Goal: Find specific page/section: Find specific page/section

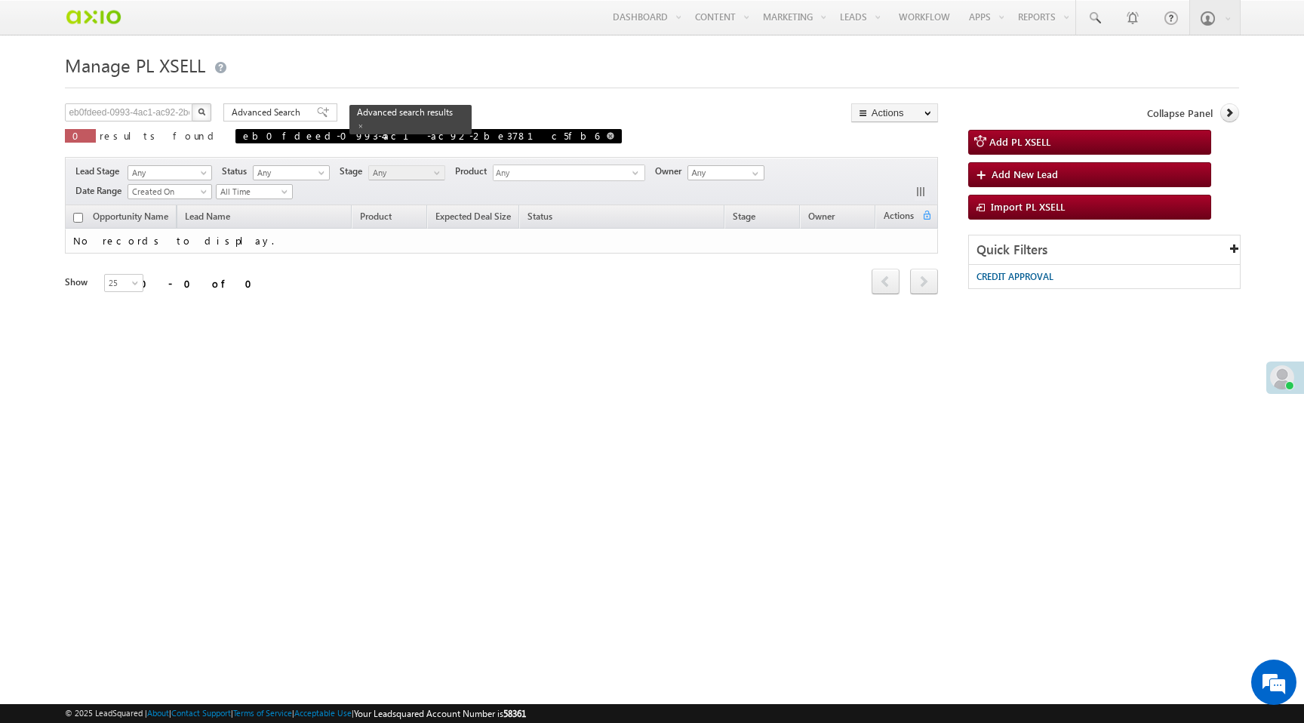
click at [607, 135] on span at bounding box center [611, 136] width 8 height 8
type input "Search PL XSELL"
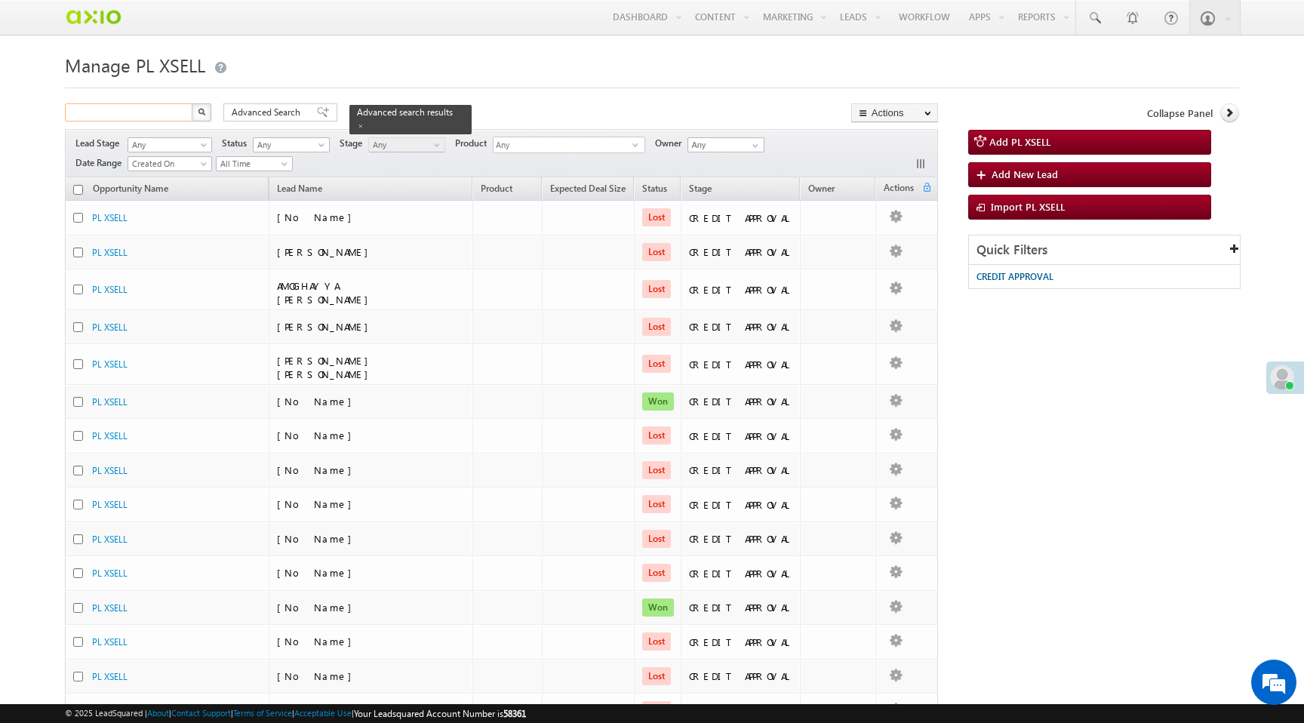
click at [166, 115] on input "text" at bounding box center [129, 112] width 129 height 18
paste input "4a6d86e0-20aa-498a-a8d2-1938b7c9c11b"
type input "4a6d86e0-20aa-498a-a8d2-1938b7c9c11b"
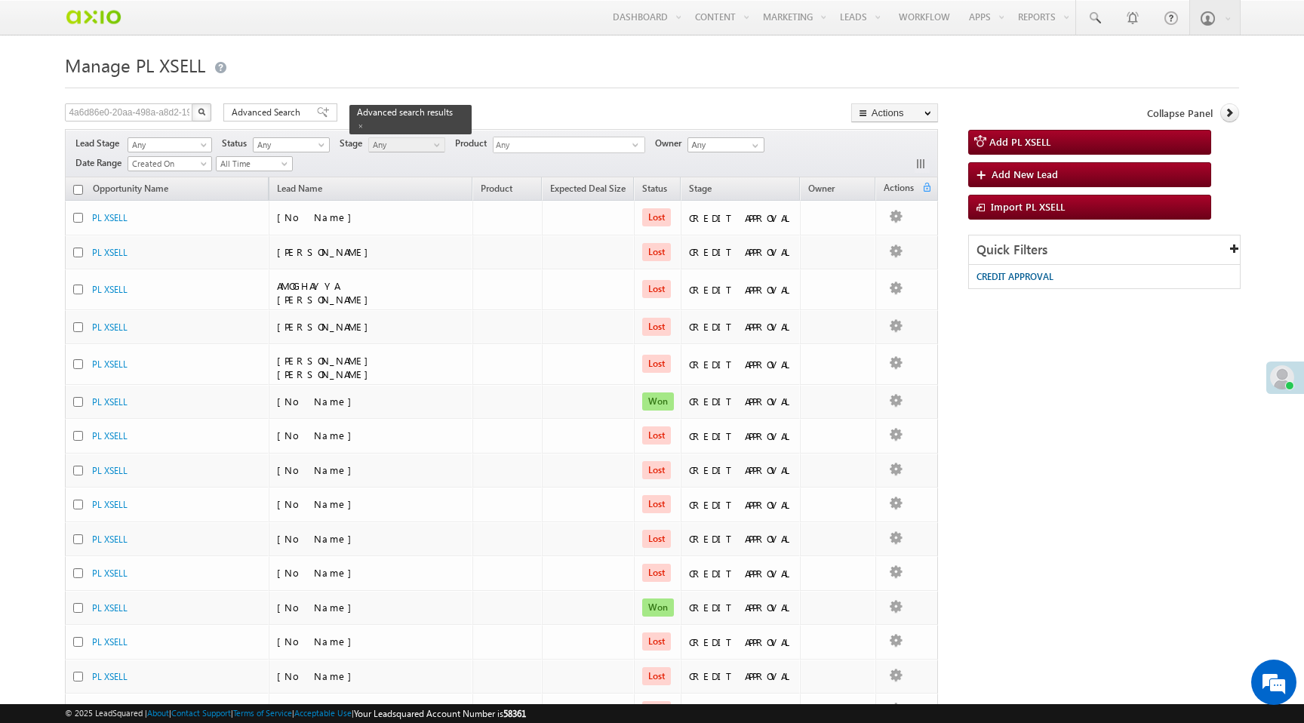
click at [198, 114] on img "button" at bounding box center [202, 112] width 8 height 8
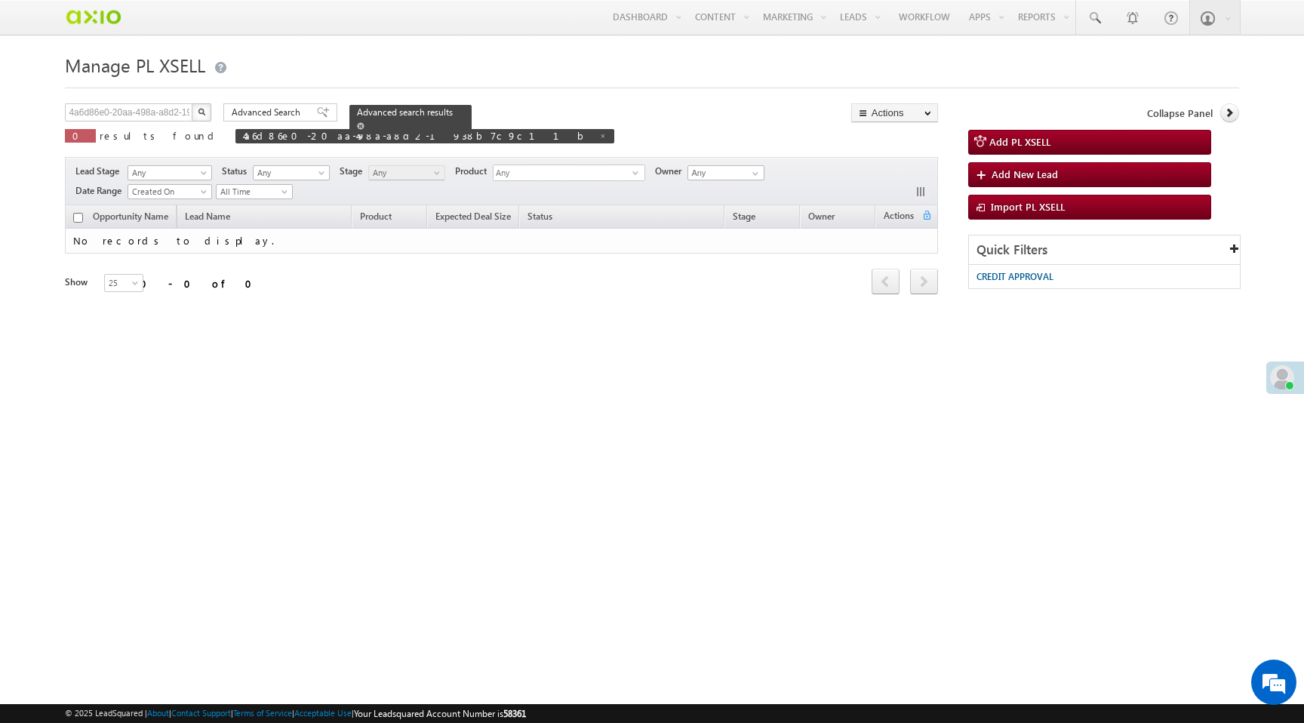
click at [364, 122] on span at bounding box center [361, 126] width 8 height 8
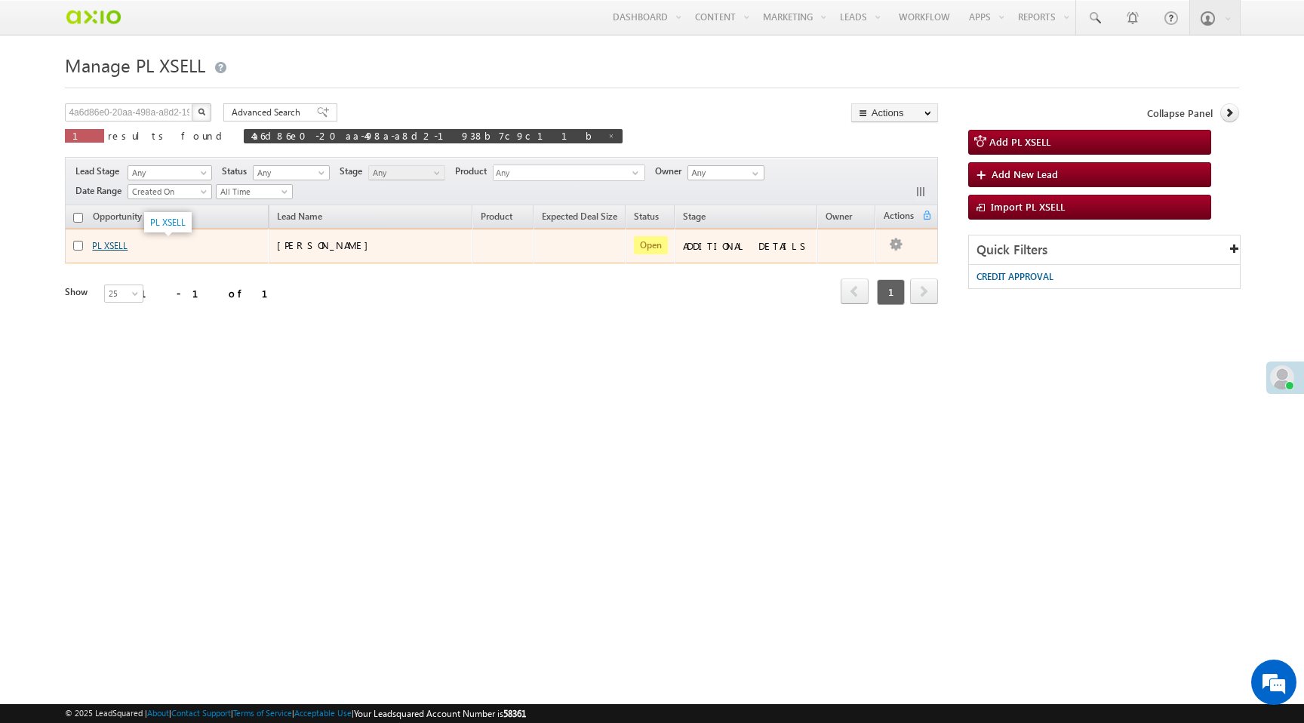
click at [108, 251] on link "PL XSELL" at bounding box center [109, 245] width 35 height 11
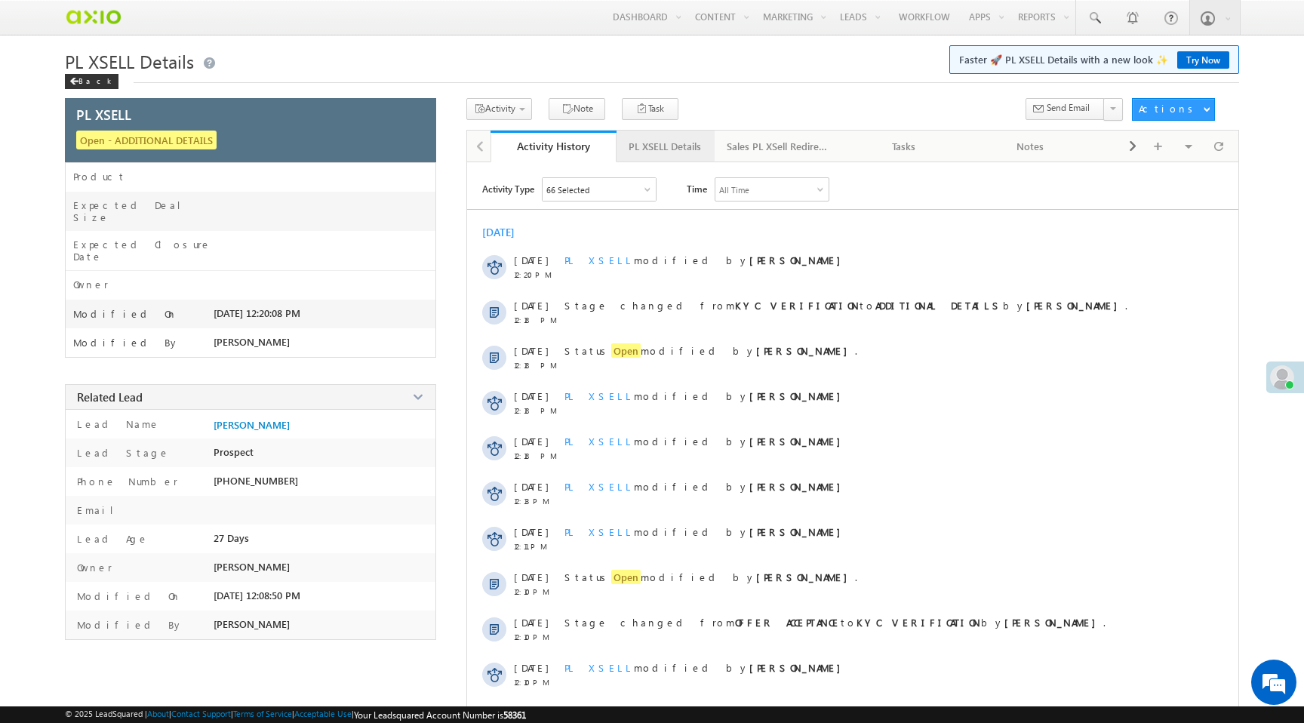
click at [663, 152] on div "PL XSELL Details" at bounding box center [665, 146] width 72 height 18
